Goal: Transaction & Acquisition: Purchase product/service

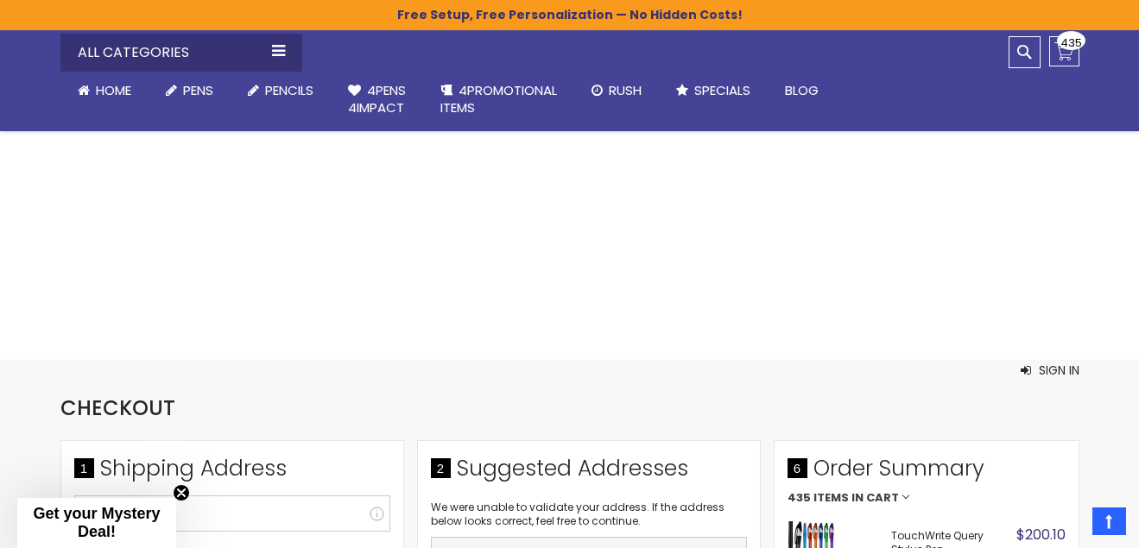
select select "**"
select select "*"
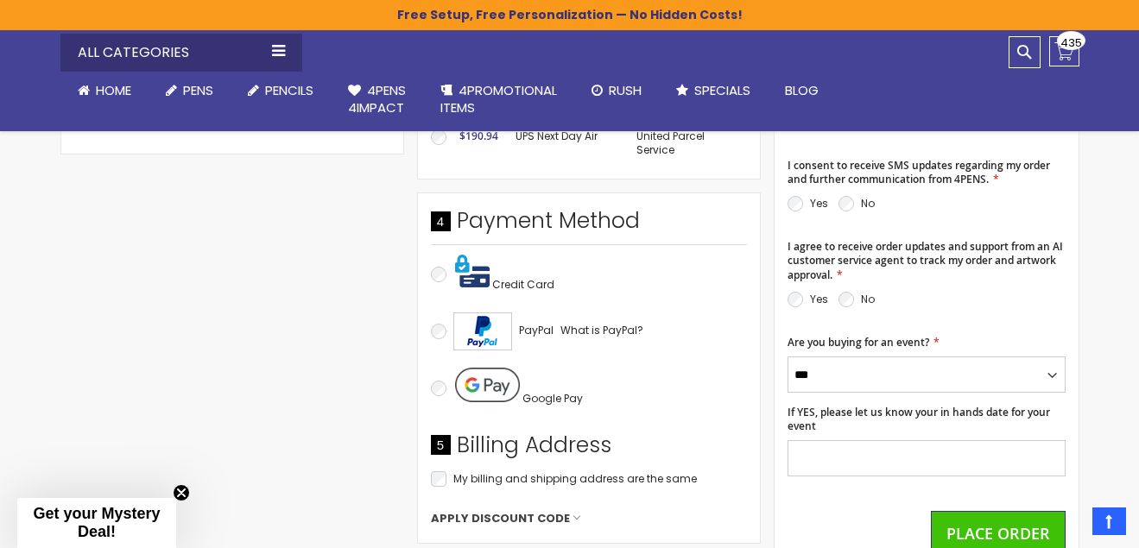
scroll to position [769, 0]
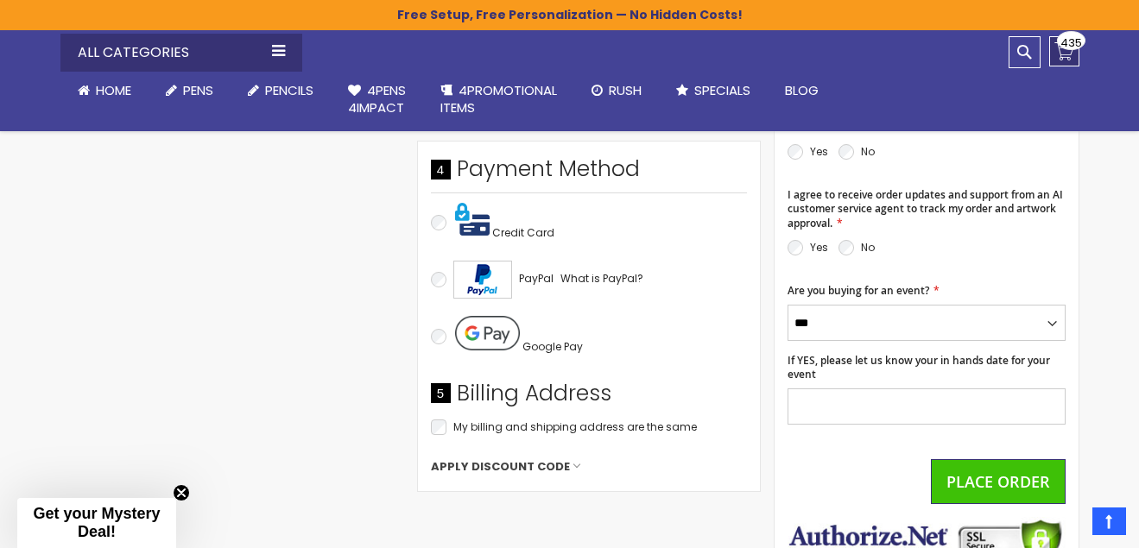
click at [1061, 52] on link "My Cart $200.10 435 435 items" at bounding box center [1064, 51] width 30 height 30
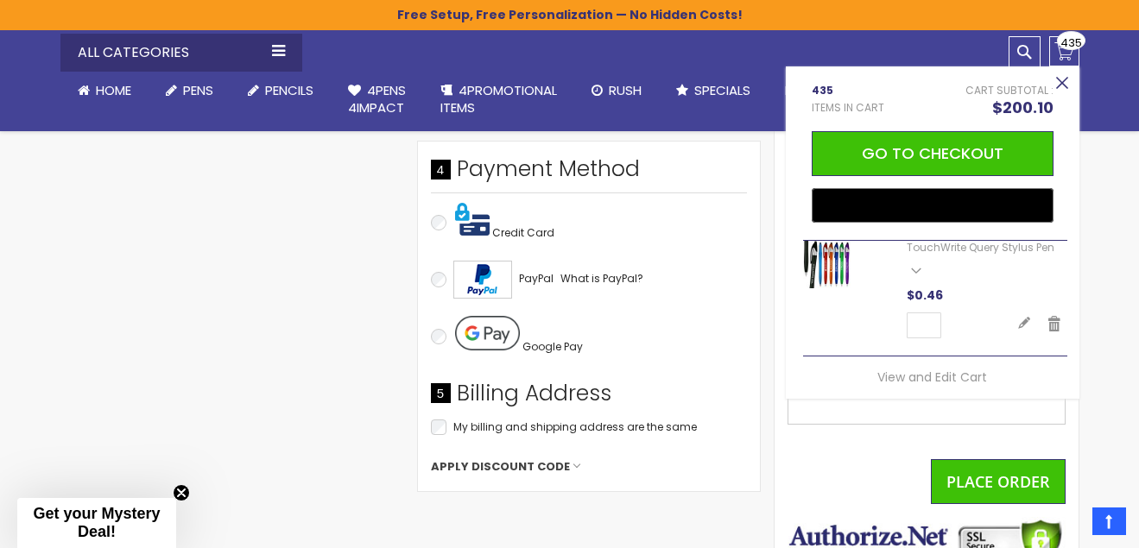
click at [1062, 83] on button "Close" at bounding box center [1062, 84] width 35 height 35
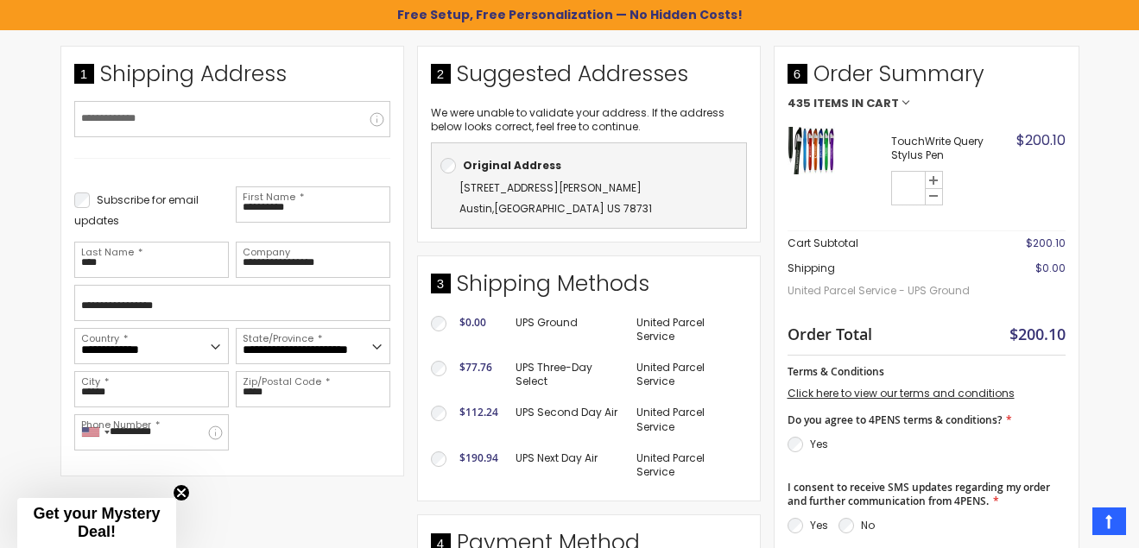
scroll to position [190, 0]
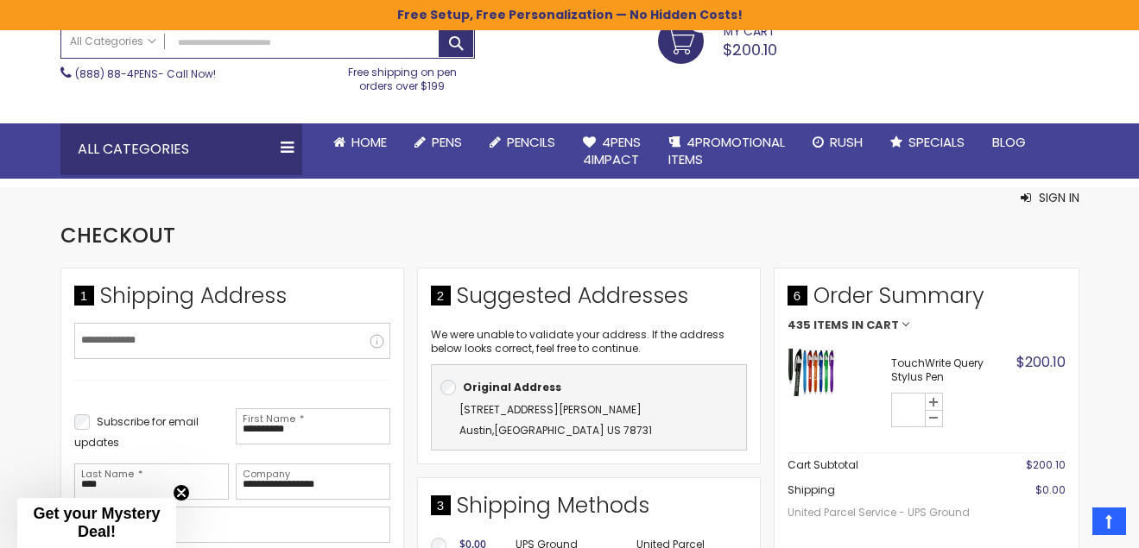
click at [897, 321] on strong "435 Items in Cart" at bounding box center [927, 326] width 278 height 12
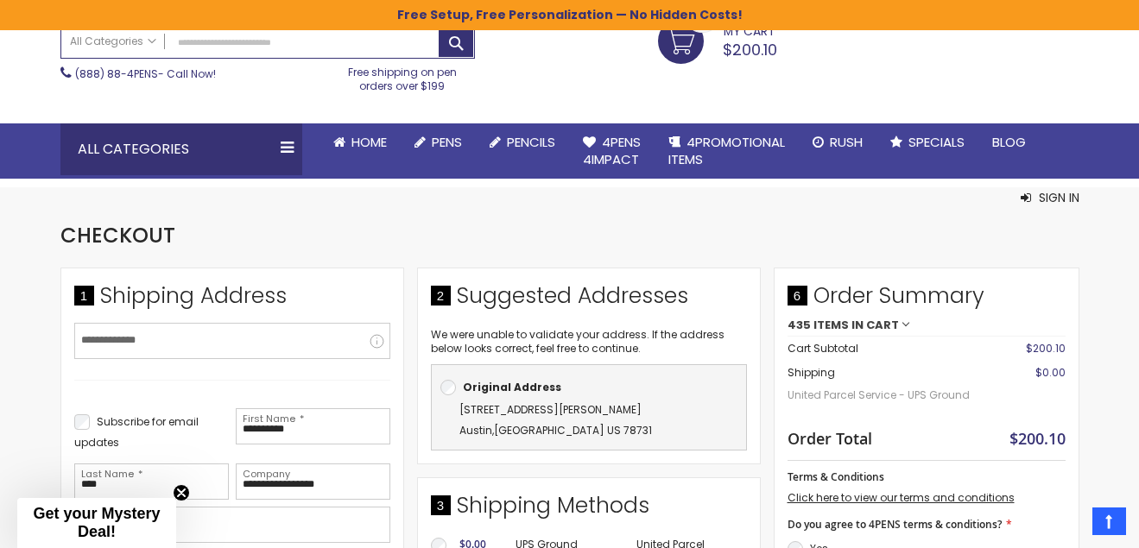
click at [907, 324] on strong "435 Items in Cart" at bounding box center [927, 326] width 278 height 12
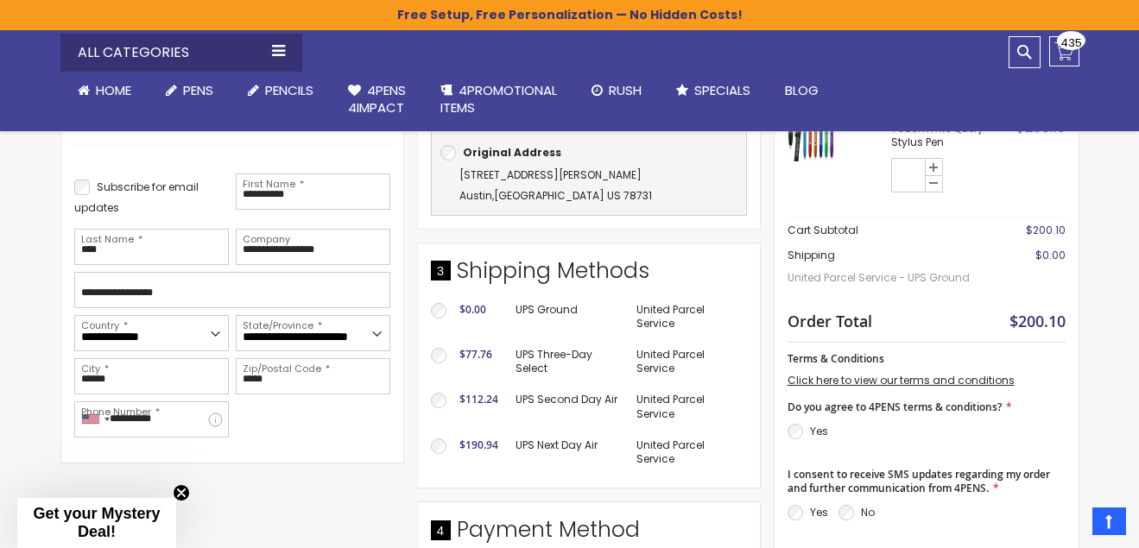
scroll to position [0, 0]
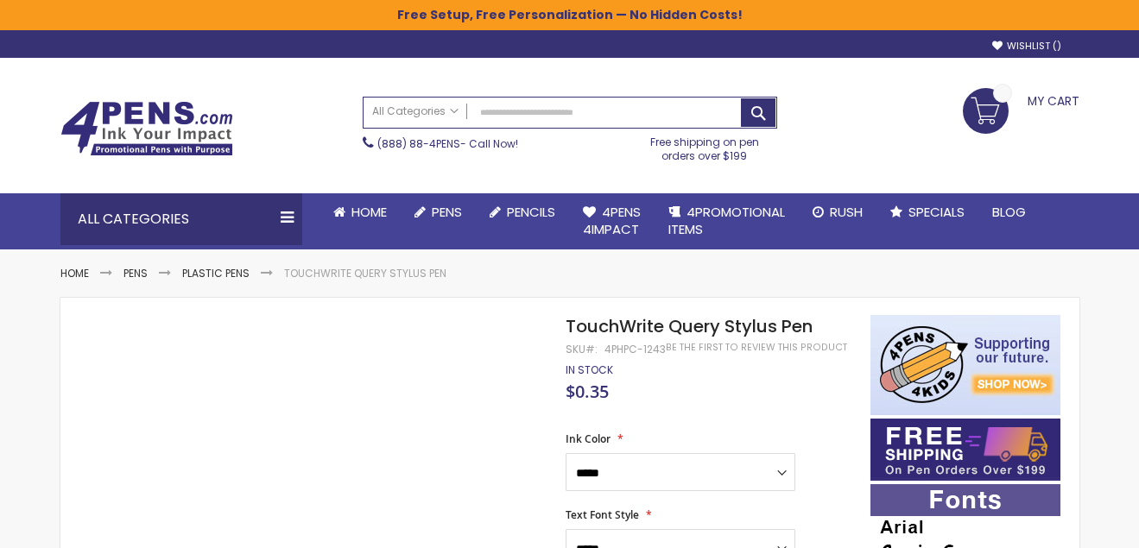
select select "*****"
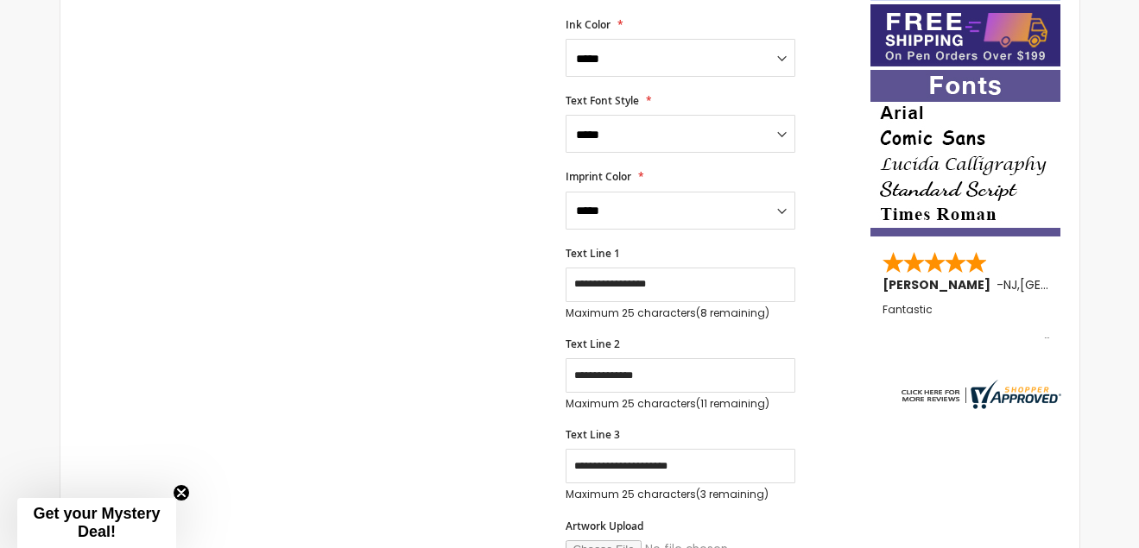
scroll to position [477, 0]
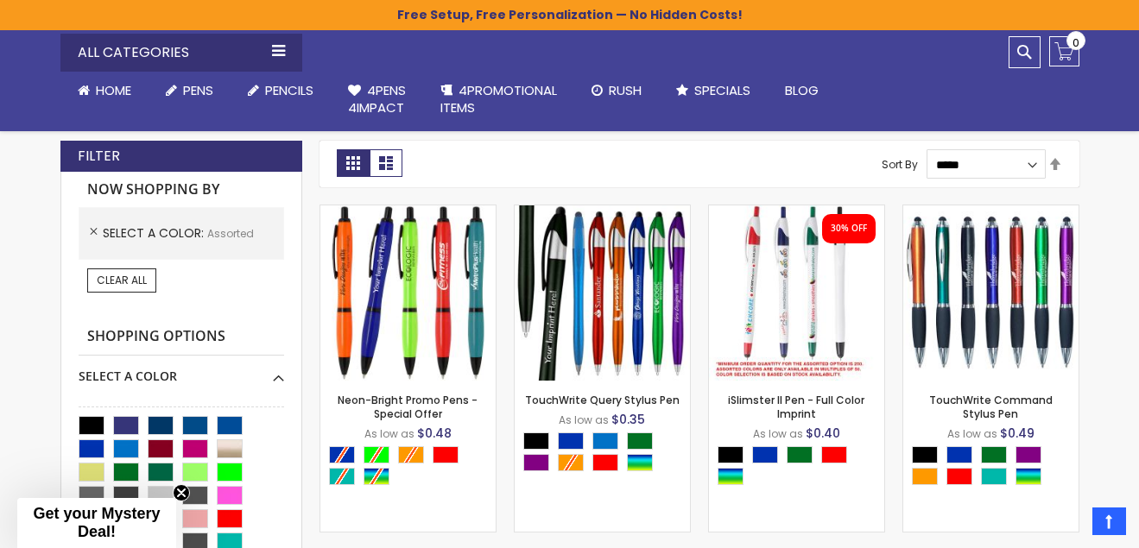
scroll to position [428, 0]
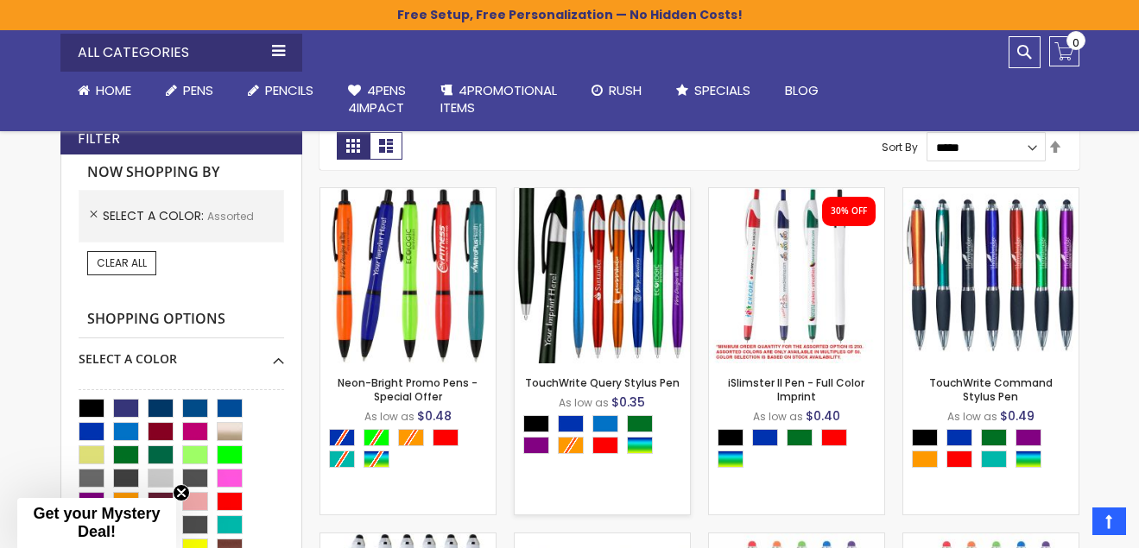
click at [645, 276] on img at bounding box center [602, 275] width 175 height 175
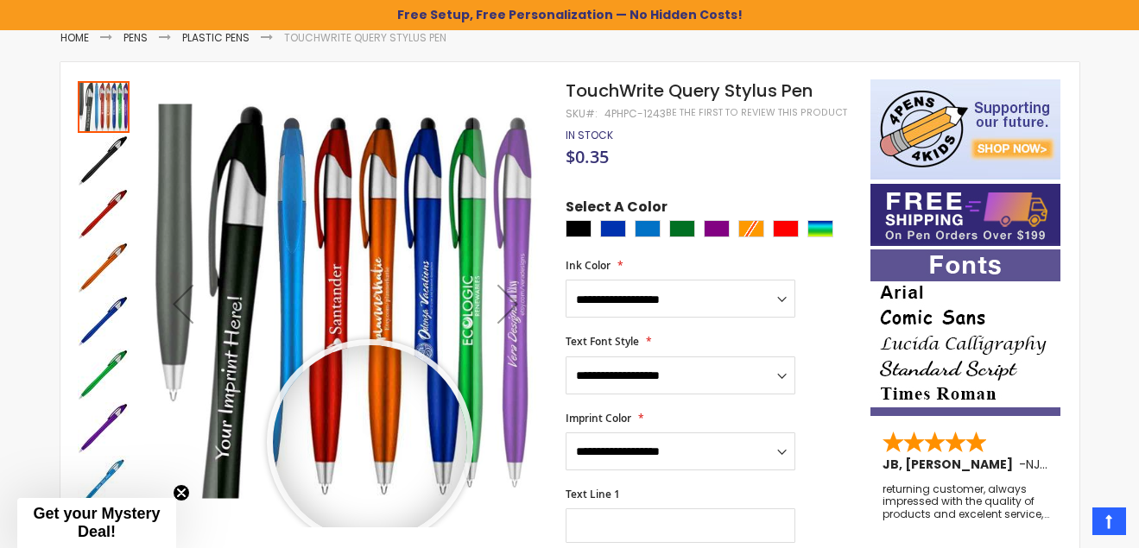
scroll to position [206, 0]
